Goal: Check status: Check status

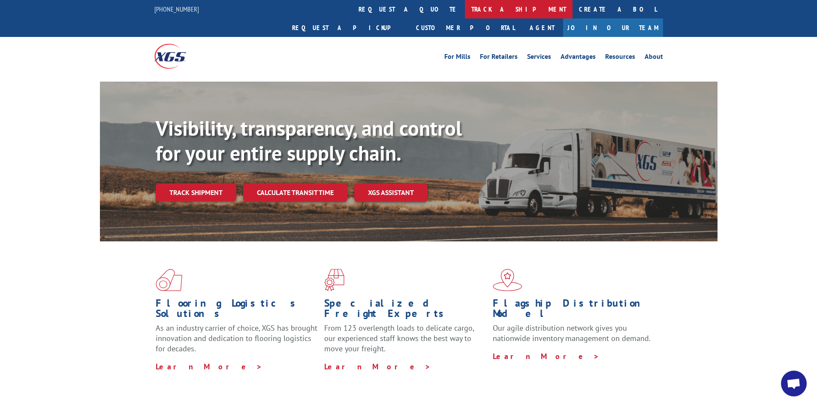
click at [465, 9] on link "track a shipment" at bounding box center [519, 9] width 108 height 18
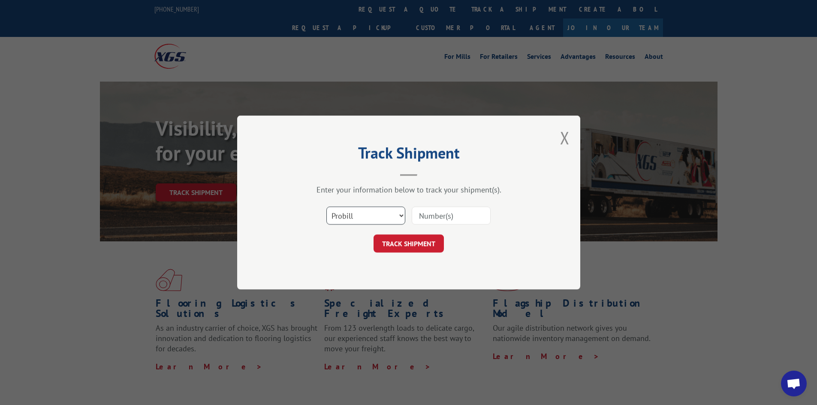
click at [395, 216] on select "Select category... Probill BOL PO" at bounding box center [366, 215] width 79 height 18
select select "bol"
click at [327, 206] on select "Select category... Probill BOL PO" at bounding box center [366, 215] width 79 height 18
click at [448, 221] on input at bounding box center [451, 215] width 79 height 18
type input "6044668"
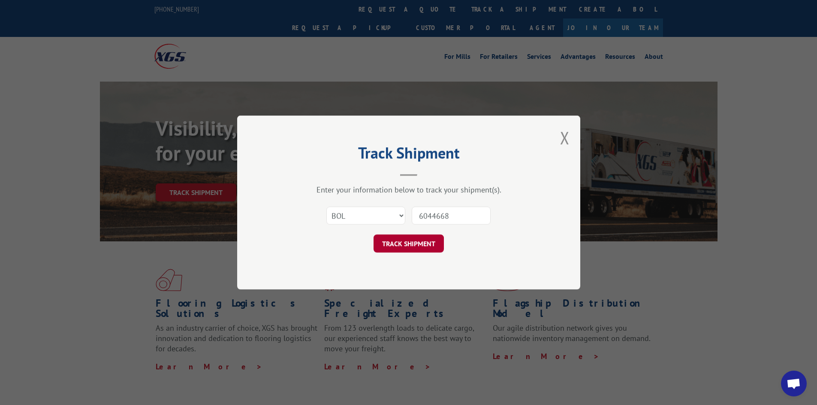
click at [413, 242] on button "TRACK SHIPMENT" at bounding box center [409, 243] width 70 height 18
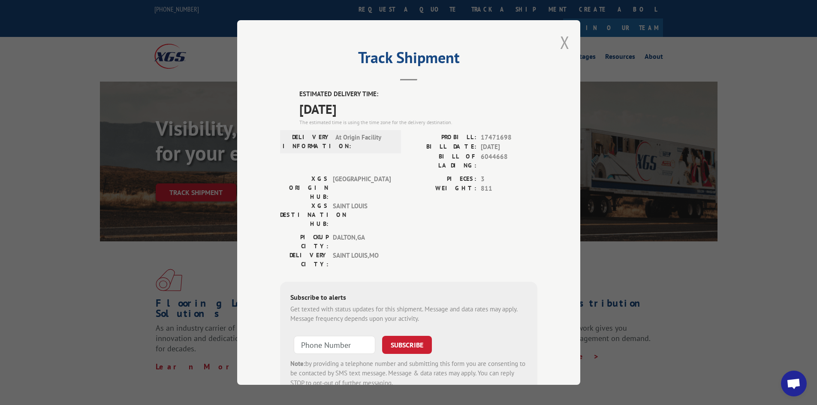
click at [563, 43] on button "Close modal" at bounding box center [564, 42] width 9 height 23
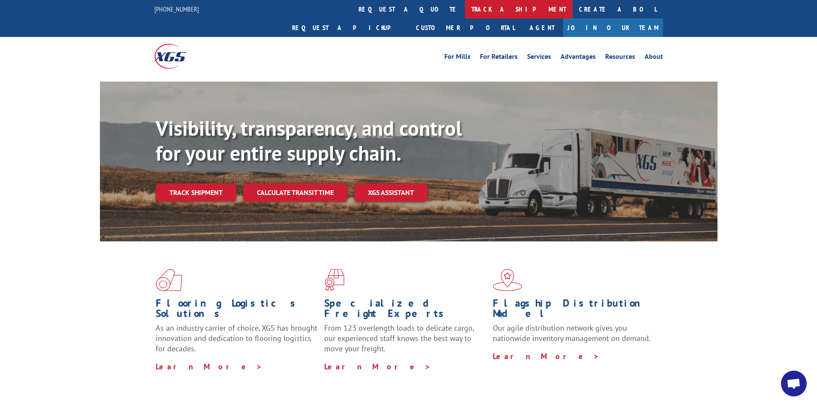
click at [465, 11] on link "track a shipment" at bounding box center [519, 9] width 108 height 18
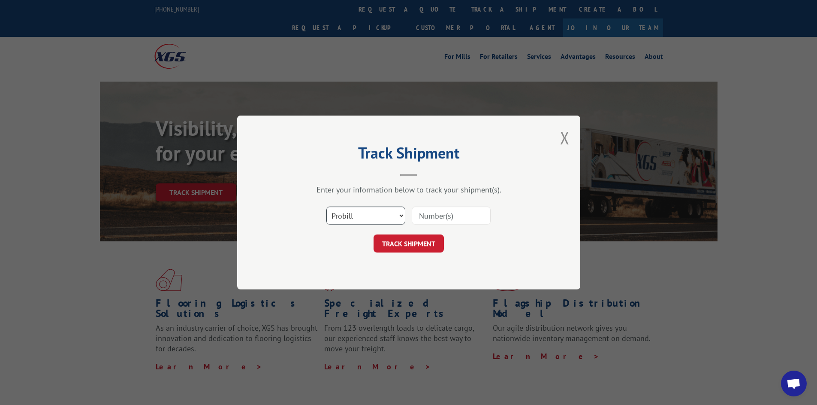
click at [398, 214] on select "Select category... Probill BOL PO" at bounding box center [366, 215] width 79 height 18
click at [396, 215] on select "Select category... Probill BOL PO" at bounding box center [366, 215] width 79 height 18
click at [394, 214] on select "Select category... Probill BOL PO" at bounding box center [366, 215] width 79 height 18
click at [394, 213] on select "Select category... Probill BOL PO" at bounding box center [366, 215] width 79 height 18
click at [390, 215] on select "Select category... Probill BOL PO" at bounding box center [366, 215] width 79 height 18
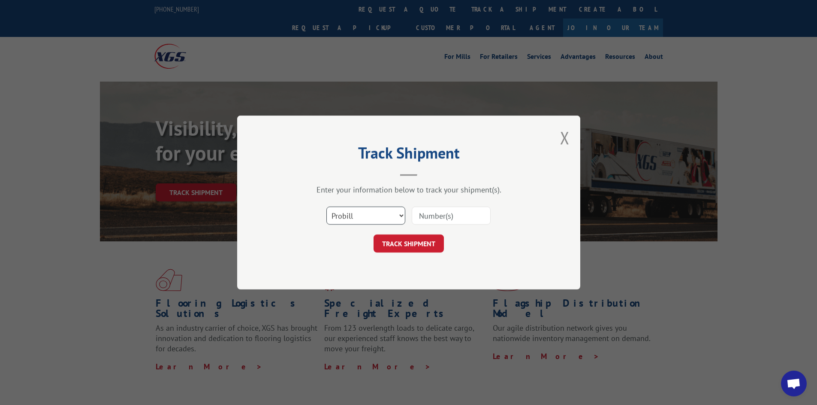
select select "bol"
click at [327, 206] on select "Select category... Probill BOL PO" at bounding box center [366, 215] width 79 height 18
click at [436, 211] on input at bounding box center [451, 215] width 79 height 18
type input "6026696"
click at [408, 244] on button "TRACK SHIPMENT" at bounding box center [409, 243] width 70 height 18
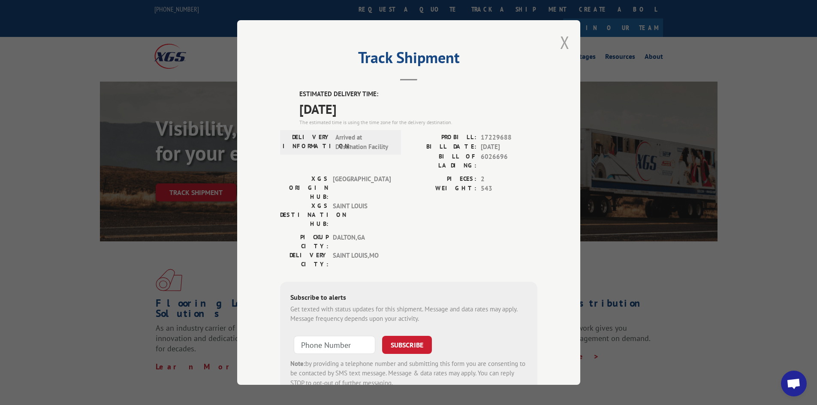
click at [561, 45] on button "Close modal" at bounding box center [564, 42] width 9 height 23
